Goal: Information Seeking & Learning: Learn about a topic

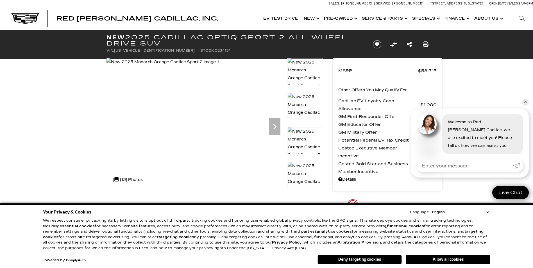
click at [143, 51] on span "[US_VEHICLE_IDENTIFICATION_NUMBER]" at bounding box center [154, 51] width 81 height 4
copy span "[US_VEHICLE_IDENTIFICATION_NUMBER]"
click at [527, 102] on link "✕" at bounding box center [525, 102] width 7 height 7
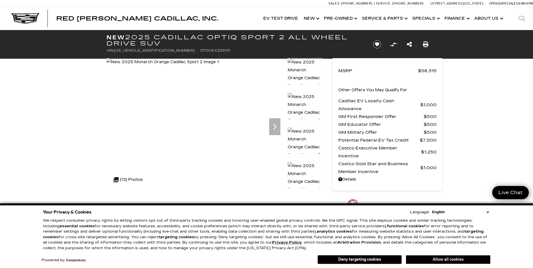
click at [427, 257] on button "Allow all cookies" at bounding box center [448, 259] width 84 height 8
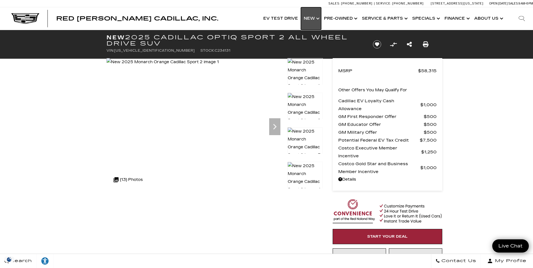
click at [304, 23] on link "Show New" at bounding box center [311, 18] width 20 height 22
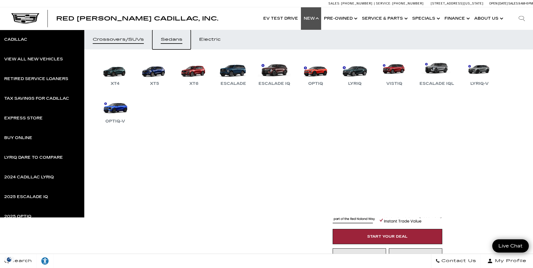
click at [167, 42] on link "Sedans" at bounding box center [171, 40] width 38 height 20
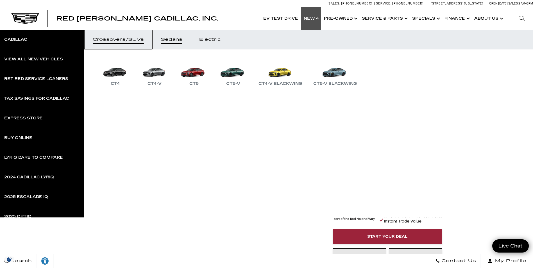
click at [104, 42] on div "Crossovers/SUVs" at bounding box center [118, 40] width 51 height 4
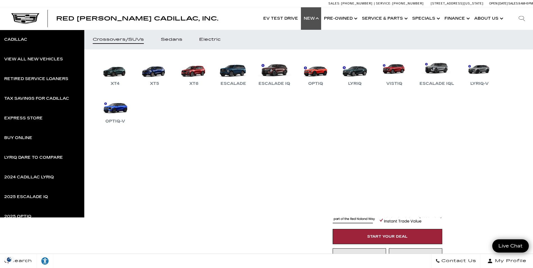
click at [529, 21] on div "Search" at bounding box center [522, 18] width 22 height 22
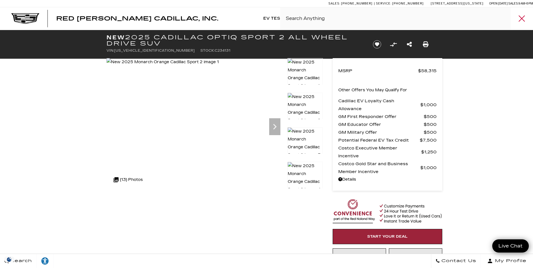
click at [147, 51] on span "[US_VEHICLE_IDENTIFICATION_NUMBER]" at bounding box center [154, 51] width 81 height 4
copy span "[US_VEHICLE_IDENTIFICATION_NUMBER]"
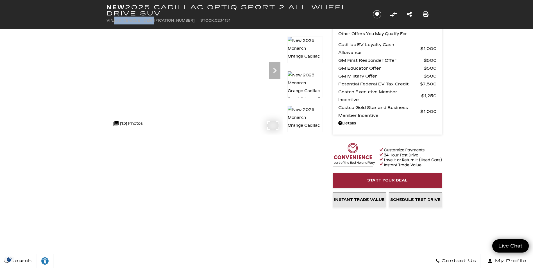
scroll to position [84, 0]
